Goal: Check status: Check status

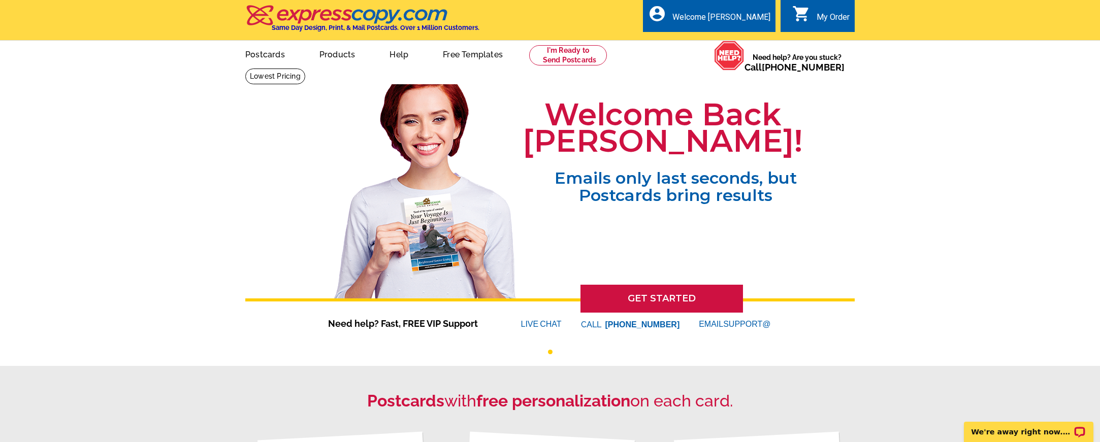
click at [822, 24] on div "My Order" at bounding box center [832, 19] width 33 height 15
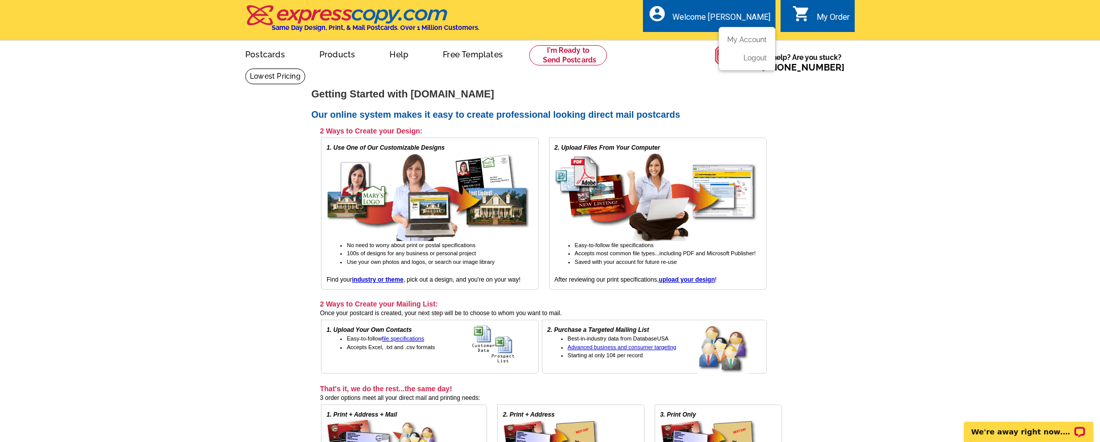
click at [722, 16] on div "Welcome [PERSON_NAME]" at bounding box center [721, 19] width 98 height 15
click at [743, 39] on link "My Account" at bounding box center [745, 39] width 44 height 9
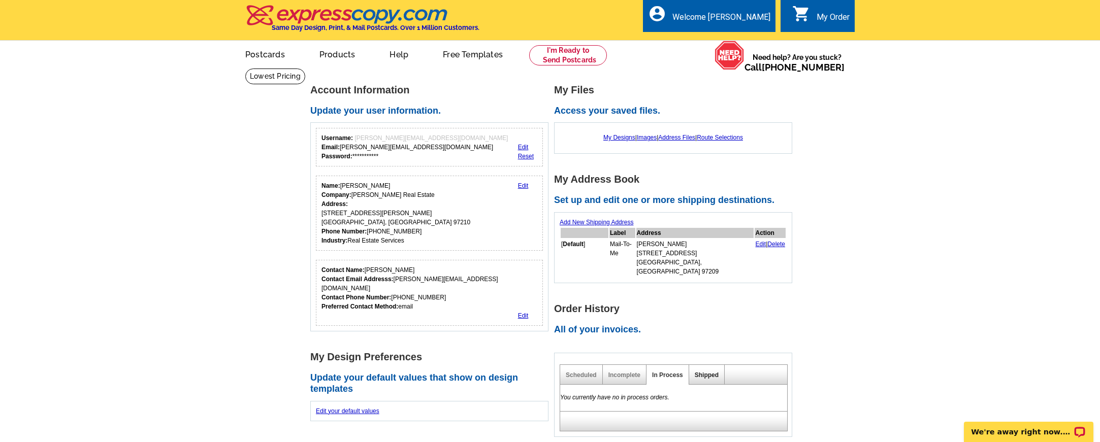
click at [702, 372] on link "Shipped" at bounding box center [706, 375] width 24 height 7
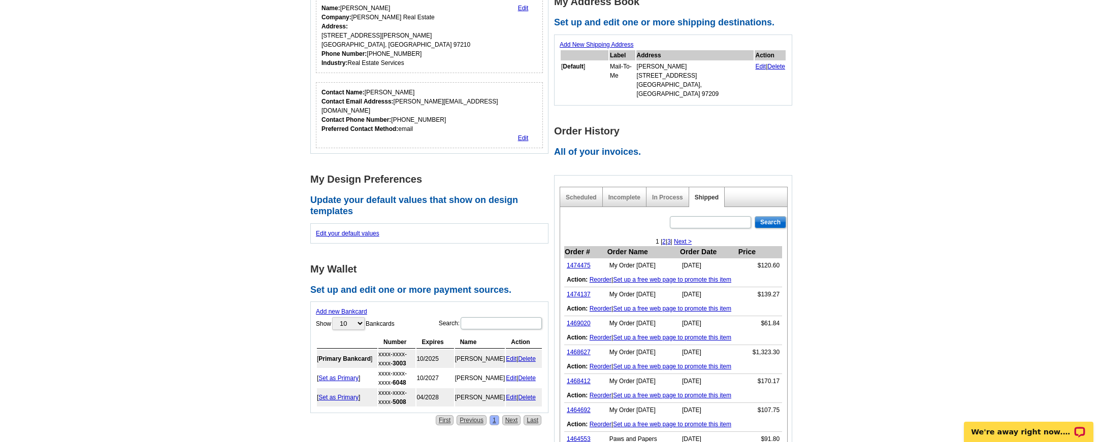
scroll to position [197, 0]
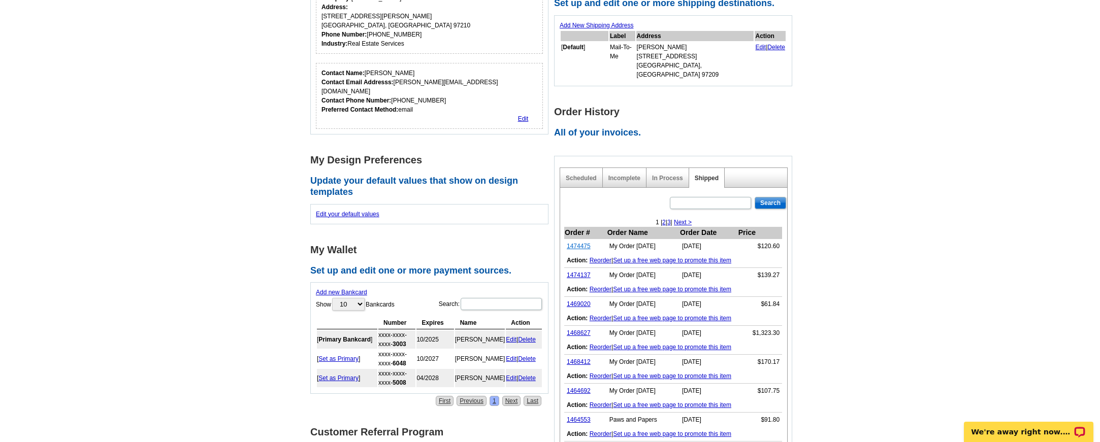
click at [579, 243] on link "1474475" at bounding box center [579, 246] width 24 height 7
